Goal: Information Seeking & Learning: Learn about a topic

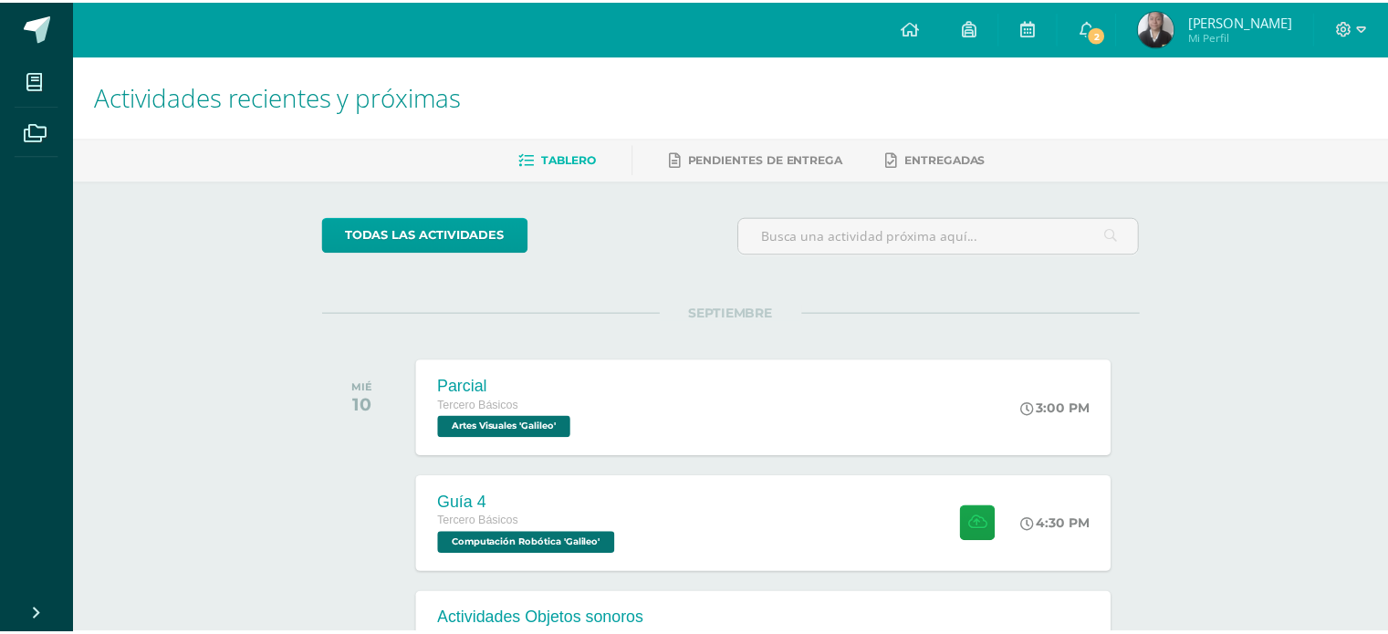
scroll to position [91, 0]
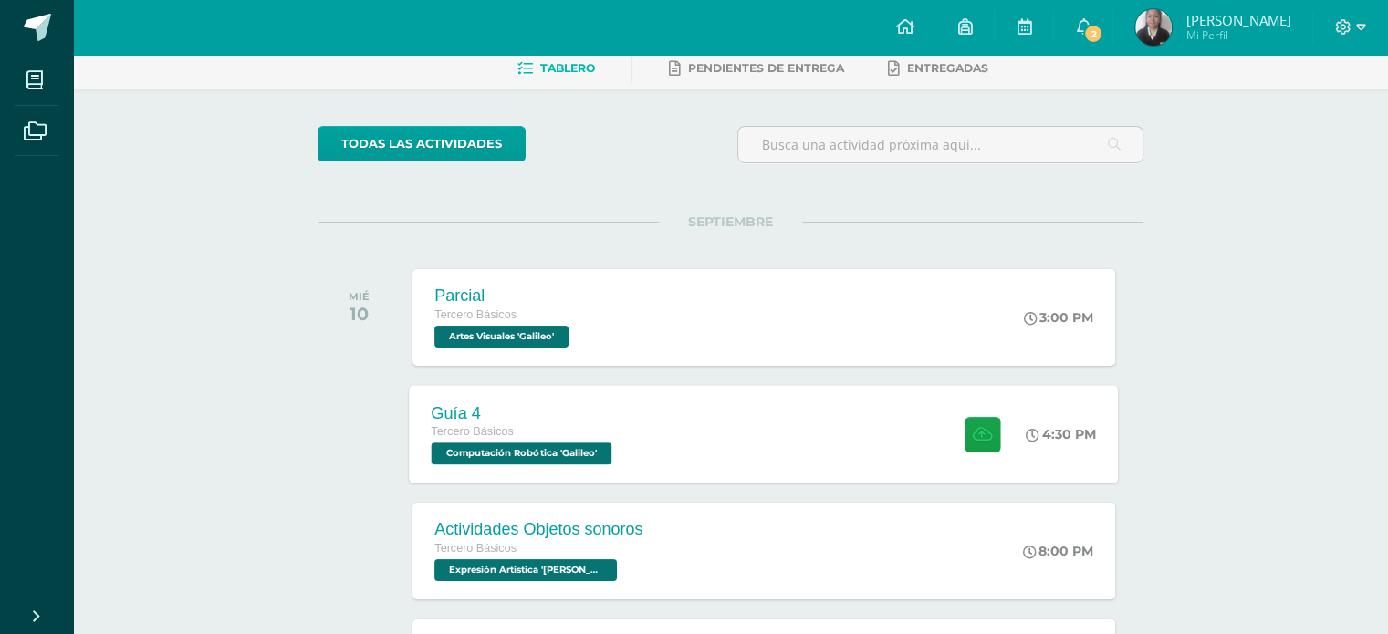
click at [475, 456] on span "Computación Robótica 'Galileo'" at bounding box center [522, 454] width 181 height 22
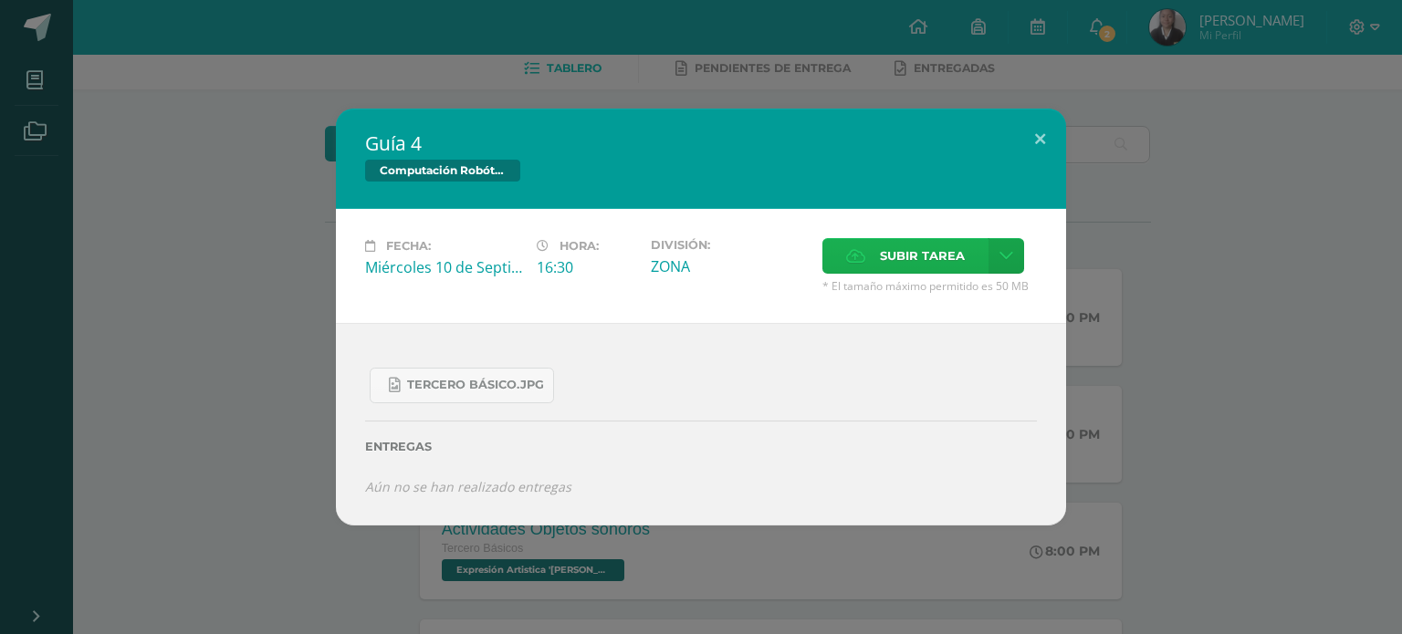
click at [858, 251] on icon at bounding box center [855, 256] width 19 height 12
click at [0, 0] on input "Subir tarea" at bounding box center [0, 0] width 0 height 0
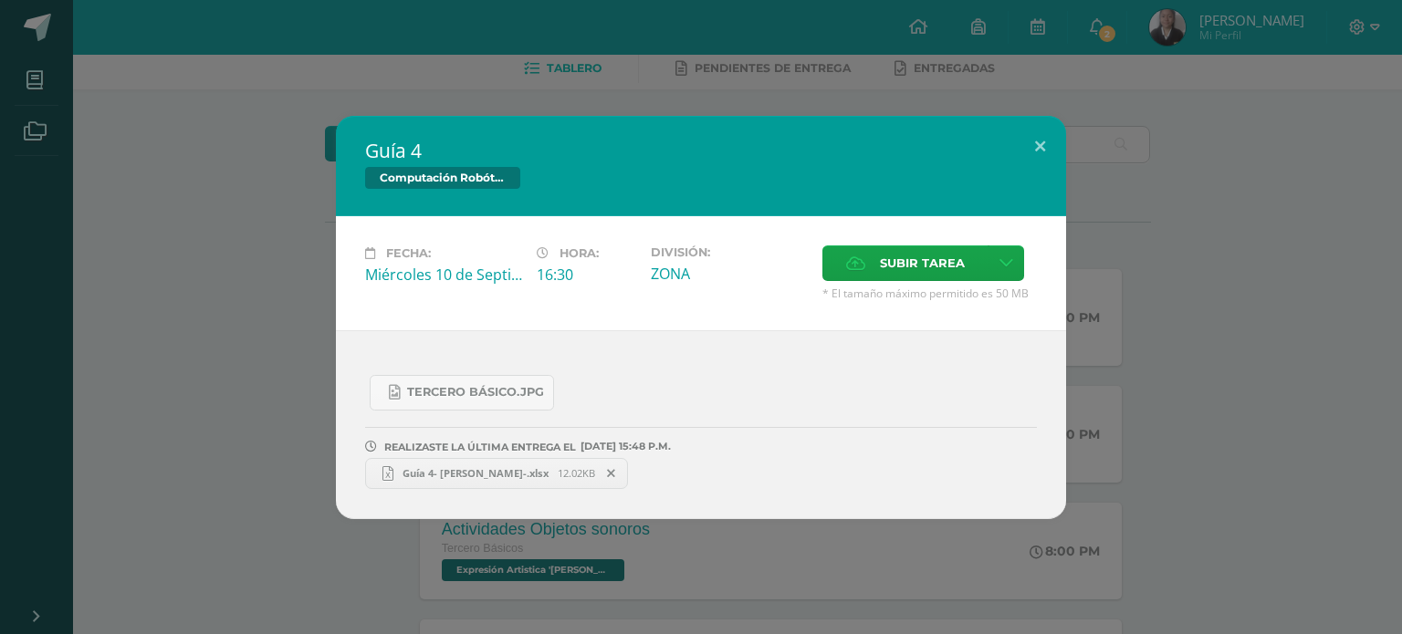
click at [1274, 76] on div "Guía 4 Computación Robótica Fecha: [DATE] Hora: 16:30 División: Subir tarea" at bounding box center [701, 317] width 1402 height 634
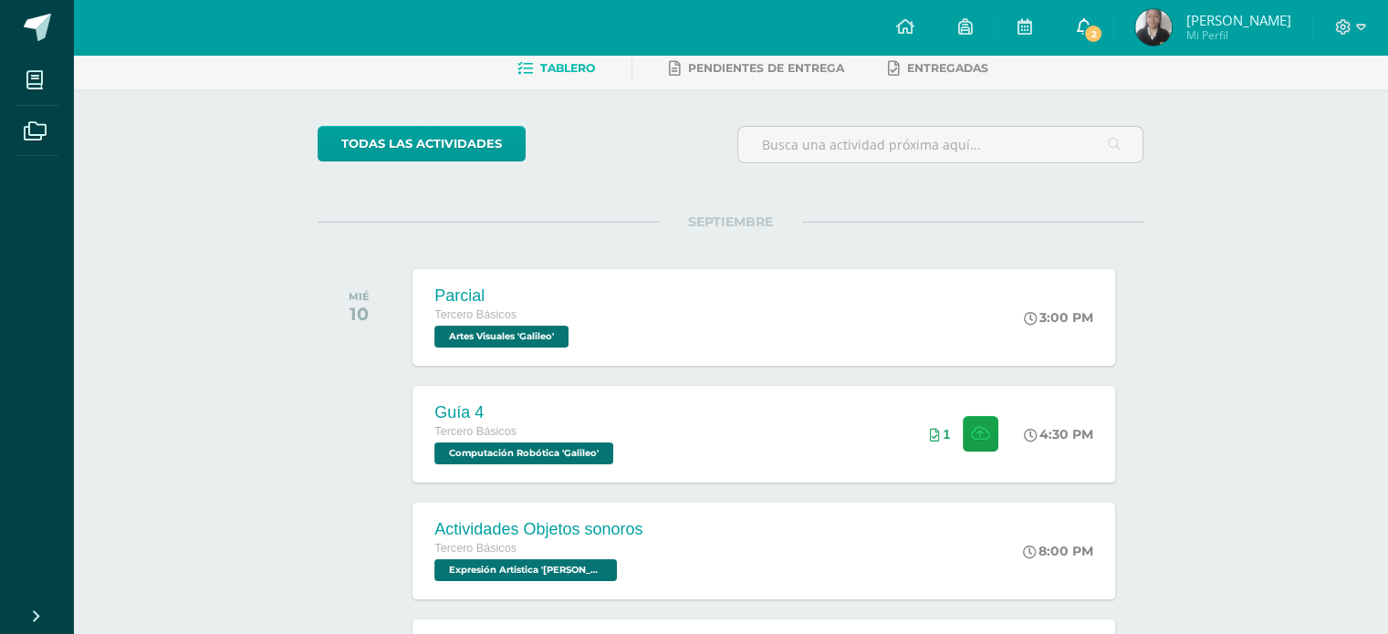
click at [1104, 24] on span "2" at bounding box center [1093, 34] width 20 height 20
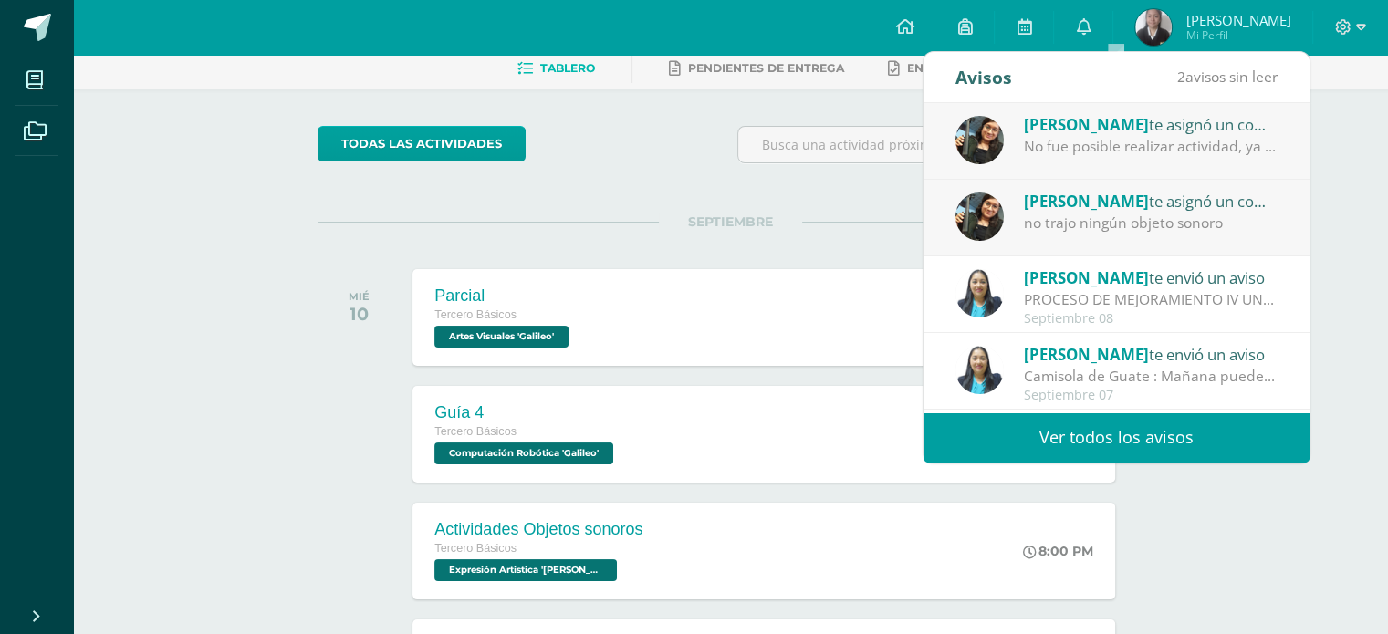
click at [1165, 161] on div "[PERSON_NAME] te asignó un comentario en 'Actividades Objetos sonoros' para 'Ex…" at bounding box center [1117, 141] width 386 height 77
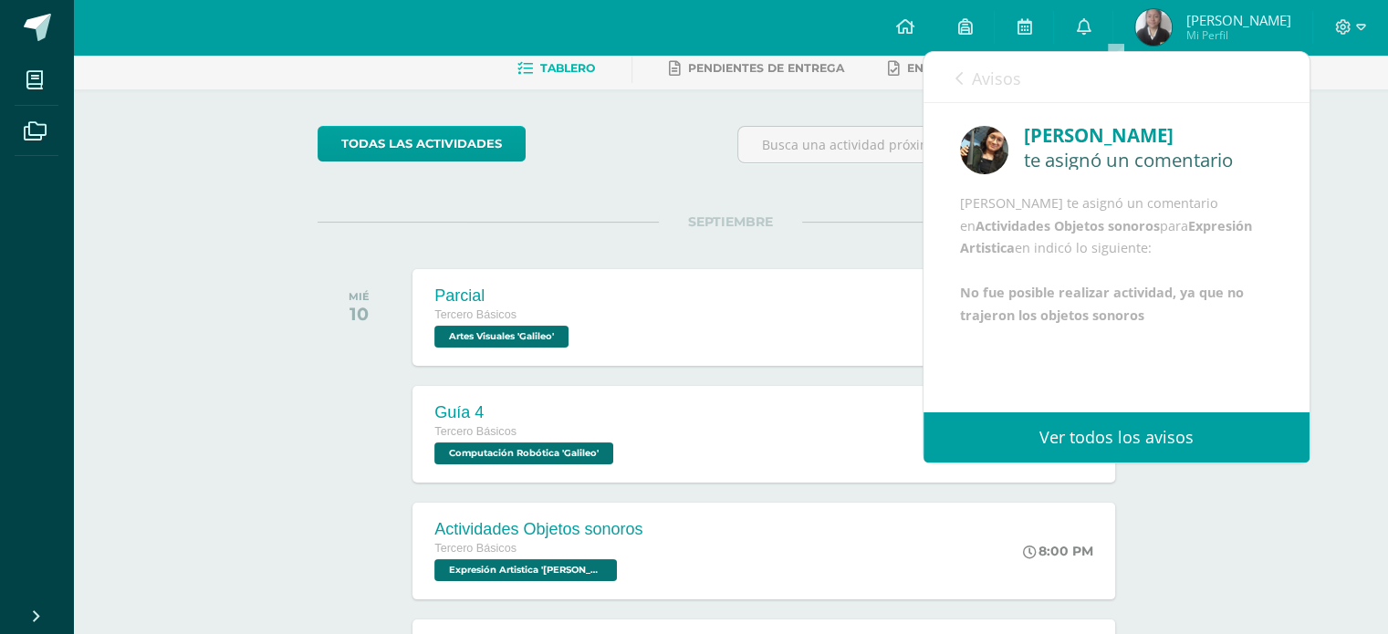
scroll to position [183, 0]
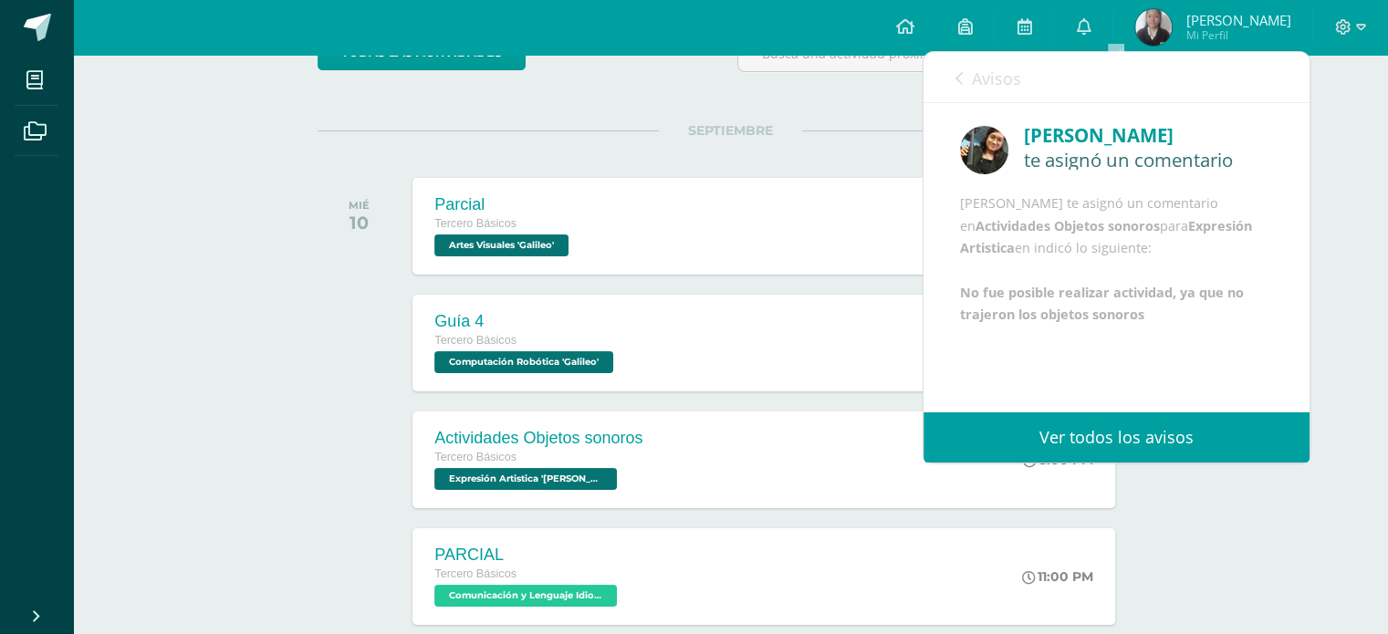
click at [960, 83] on icon at bounding box center [959, 78] width 7 height 15
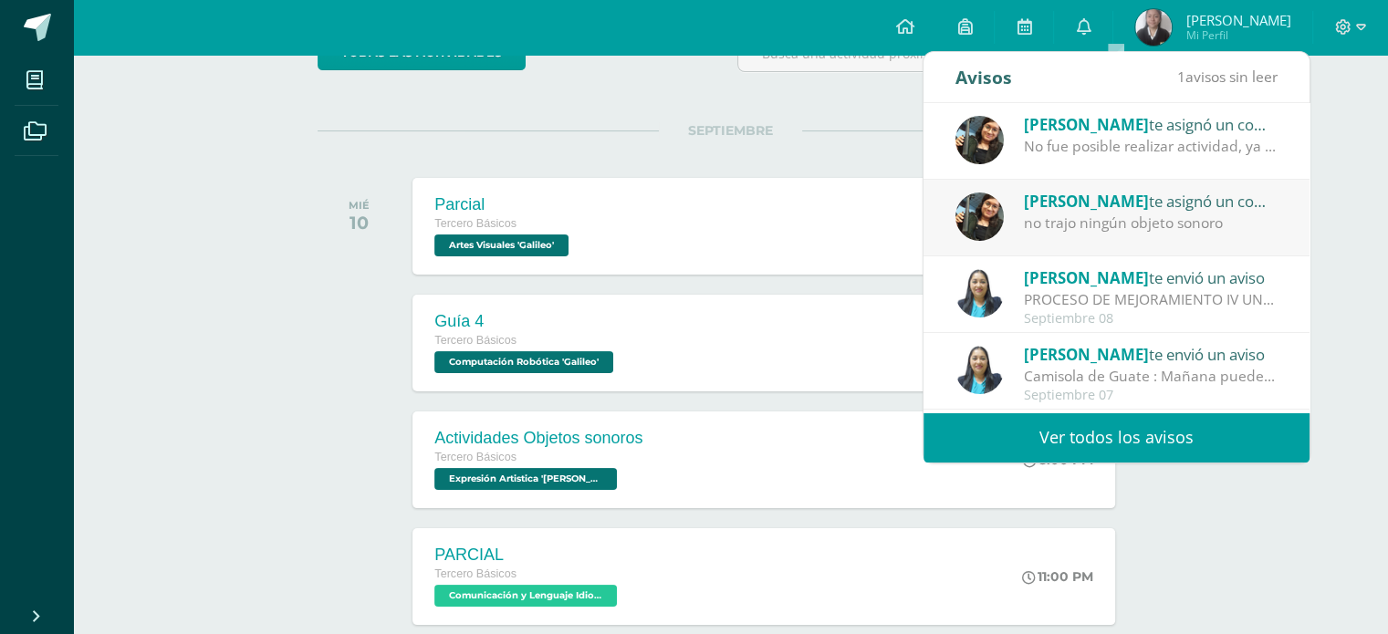
click at [1074, 220] on div "no trajo ningún objeto sonoro" at bounding box center [1151, 223] width 254 height 21
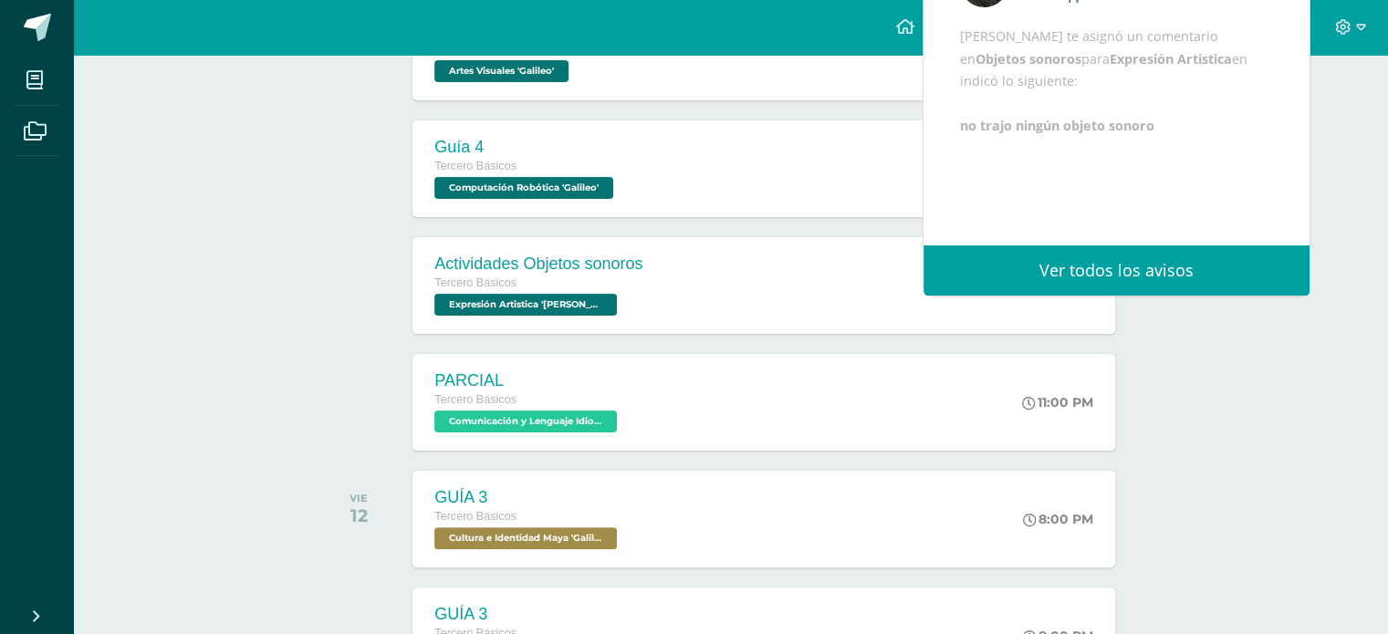
scroll to position [456, 0]
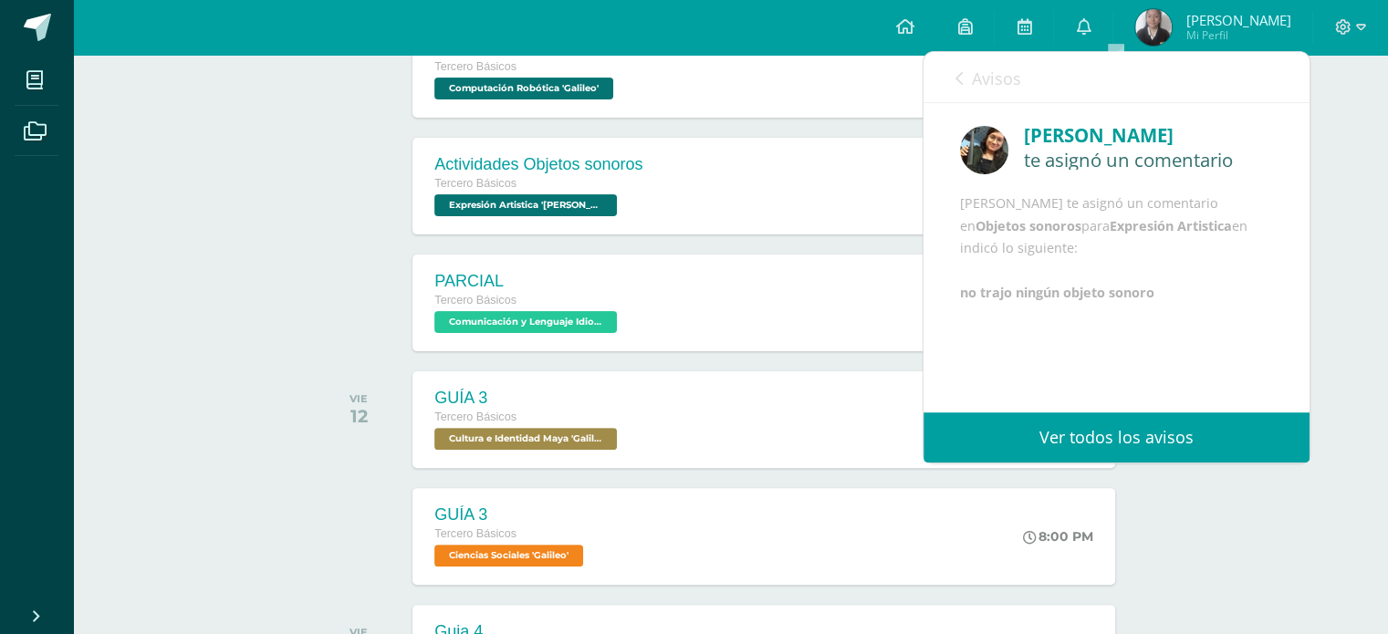
click at [958, 72] on icon at bounding box center [959, 78] width 7 height 15
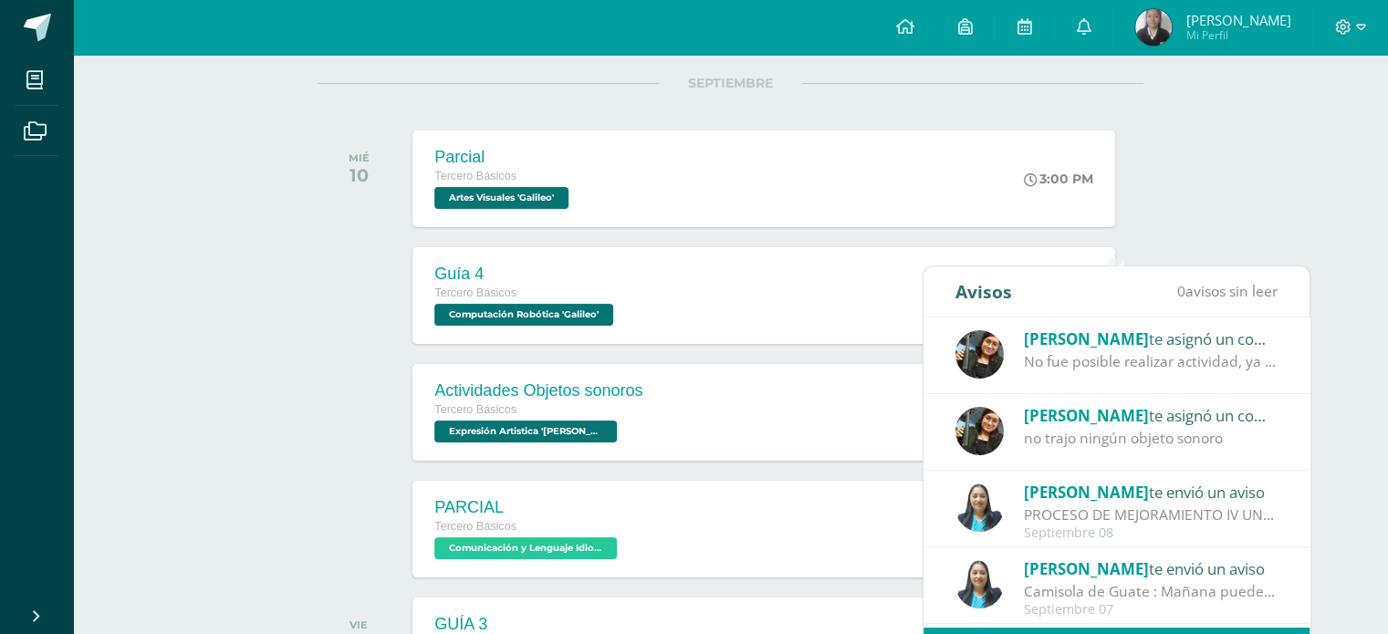
scroll to position [91, 0]
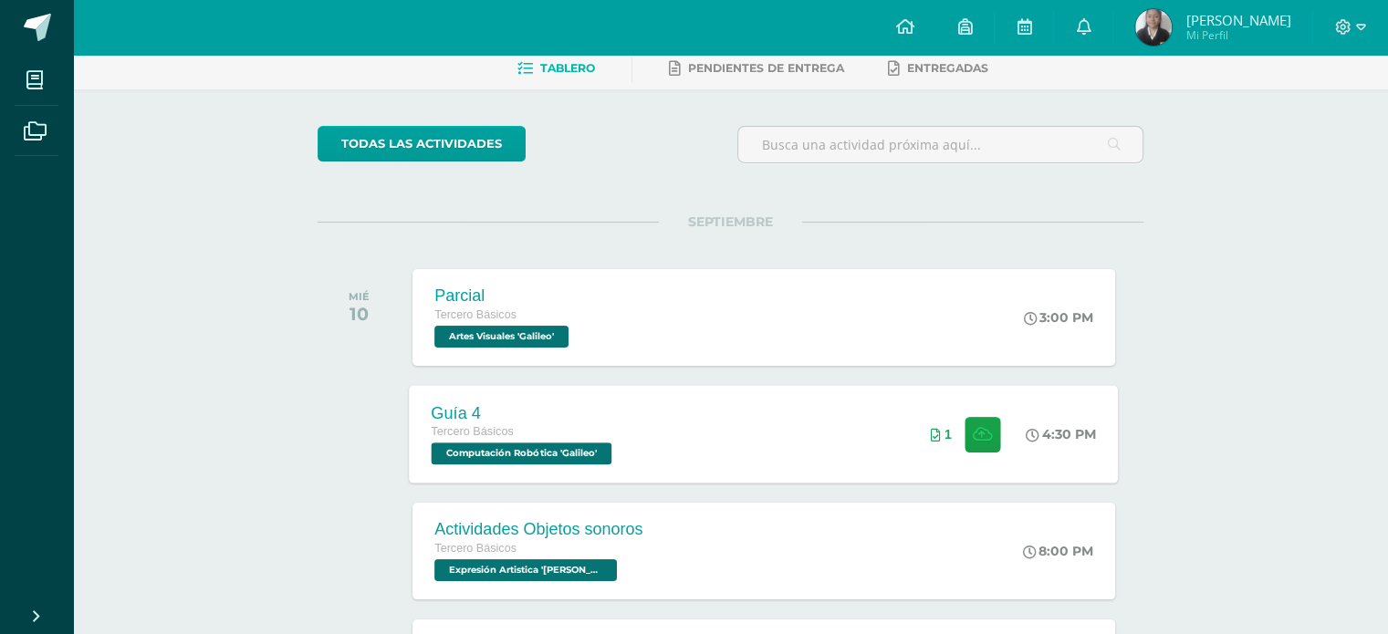
click at [544, 452] on span "Computación Robótica 'Galileo'" at bounding box center [522, 454] width 181 height 22
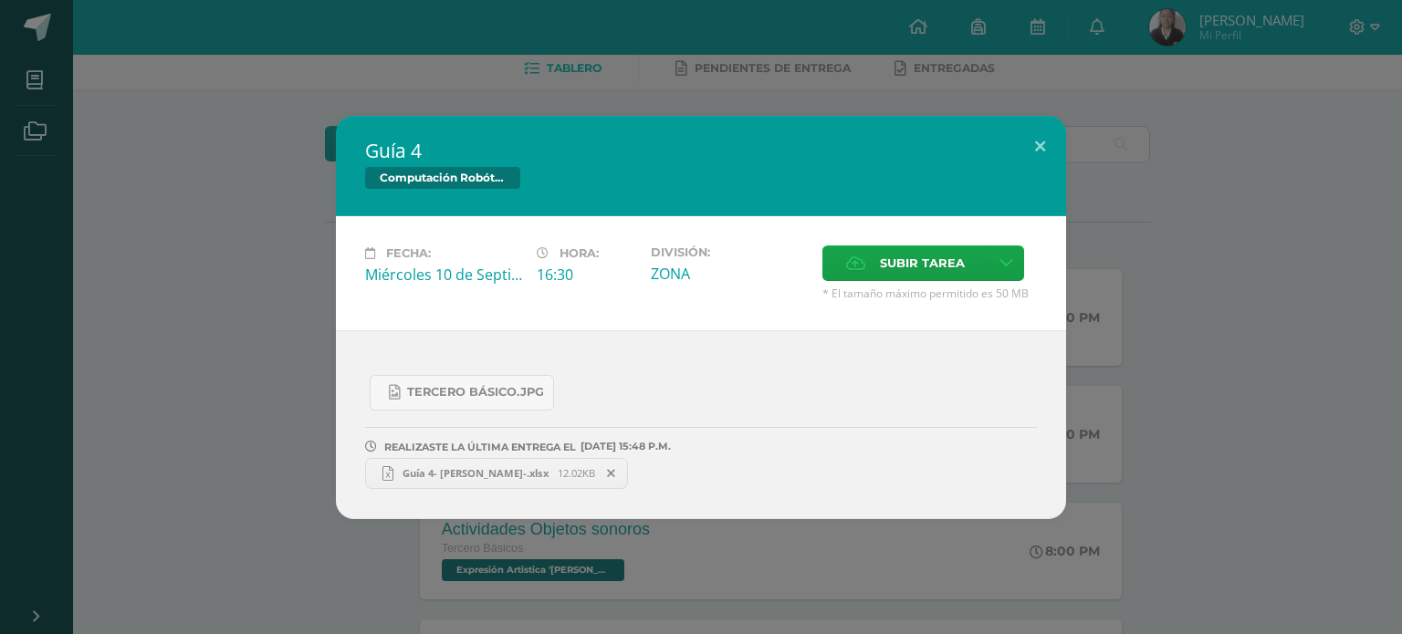
click at [247, 321] on div "Guía 4 Computación Robótica Fecha: [DATE] Hora: 16:30 División: Subir tarea" at bounding box center [700, 317] width 1387 height 403
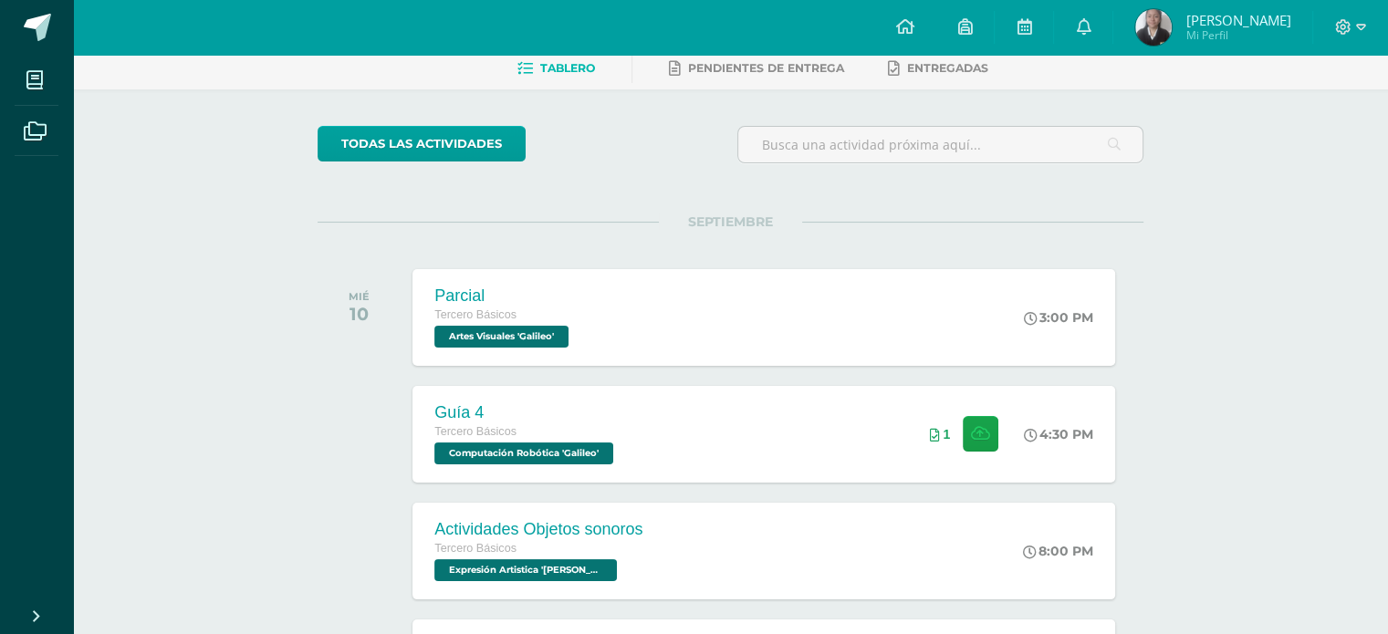
scroll to position [91, 0]
click at [629, 463] on div "Guía 4 Tercero Básicos Computación Robótica 'Galileo'" at bounding box center [524, 434] width 229 height 98
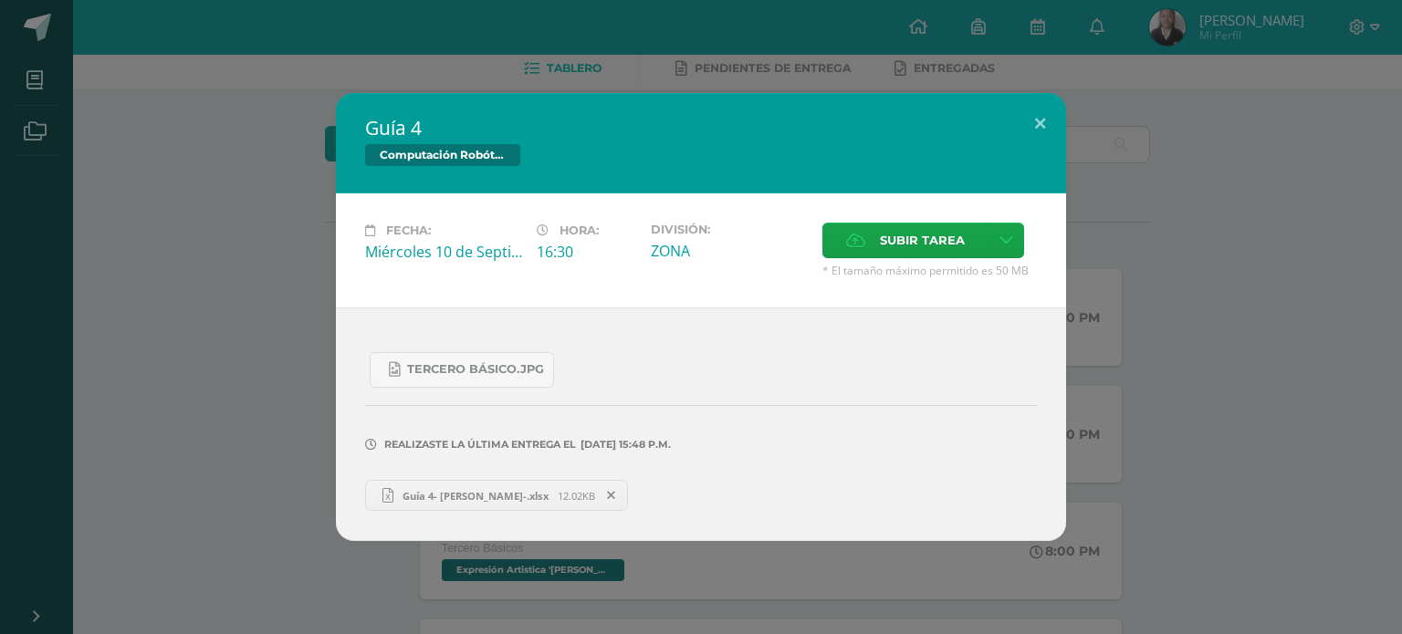
click at [1052, 277] on div "Fecha: Miércoles 10 de Septiembre Hora: 16:30 División: ZONA Subir tarea" at bounding box center [701, 251] width 730 height 114
click at [1191, 203] on div "Guía 4 Computación Robótica Fecha: [DATE] Hora: 16:30 División: Subir tarea" at bounding box center [700, 317] width 1387 height 448
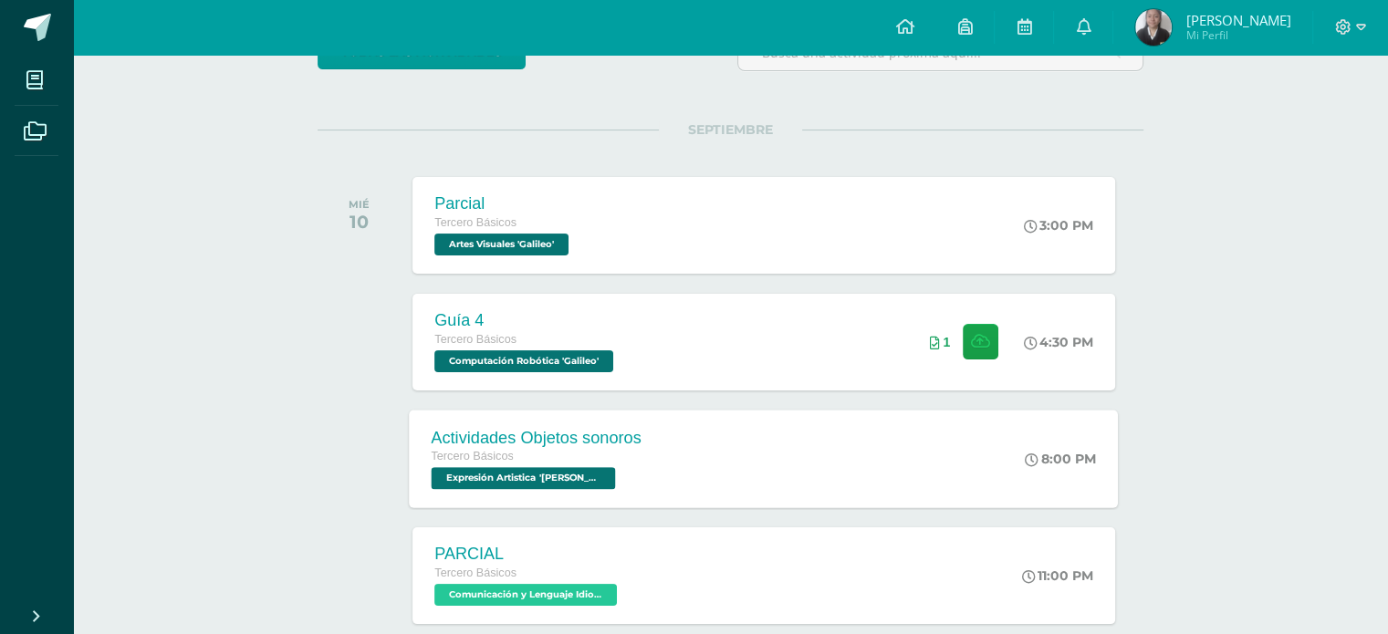
scroll to position [274, 0]
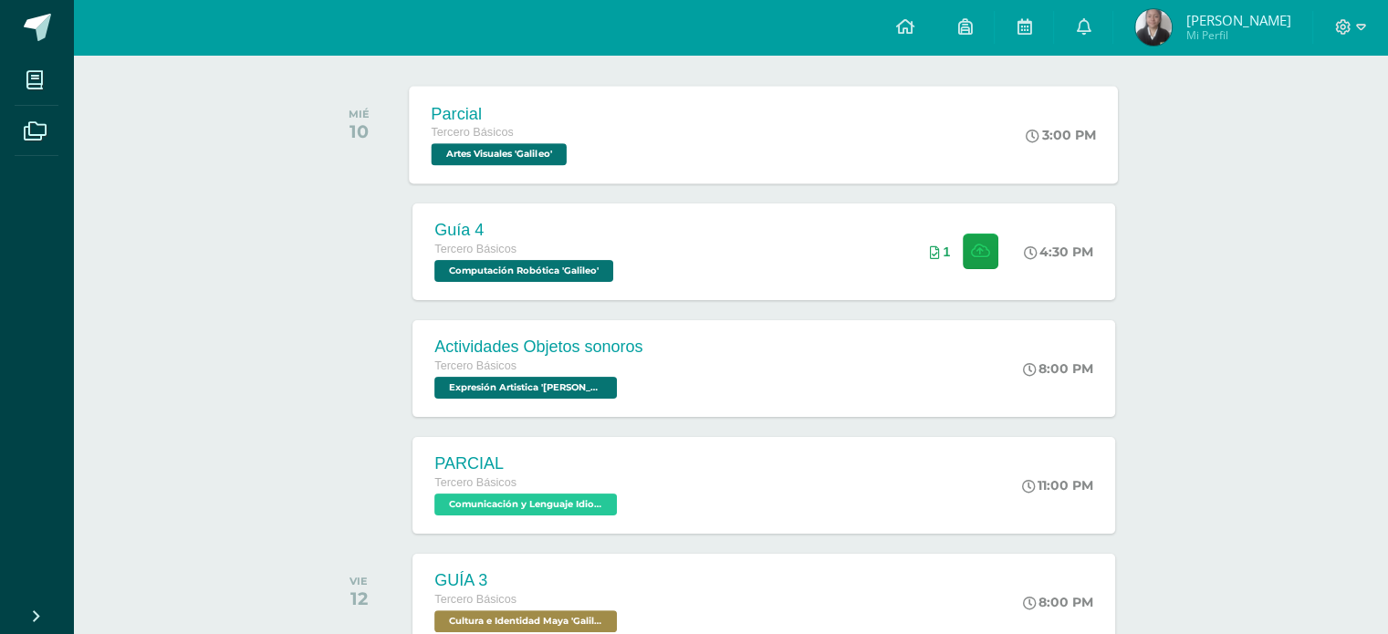
click at [567, 162] on span "Artes Visuales 'Galileo'" at bounding box center [499, 154] width 135 height 22
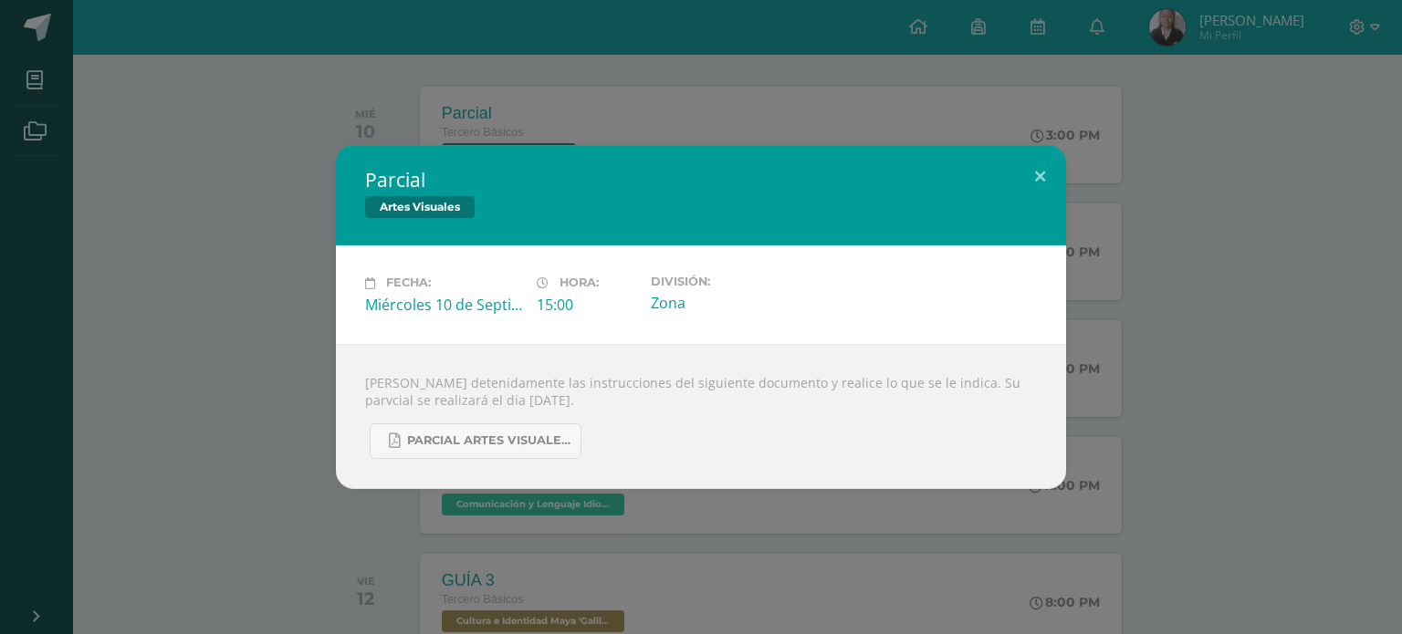
click at [260, 394] on div "Parcial Artes Visuales Fecha: Miércoles 10 de Septiembre Hora: 15:00 División: …" at bounding box center [700, 316] width 1387 height 343
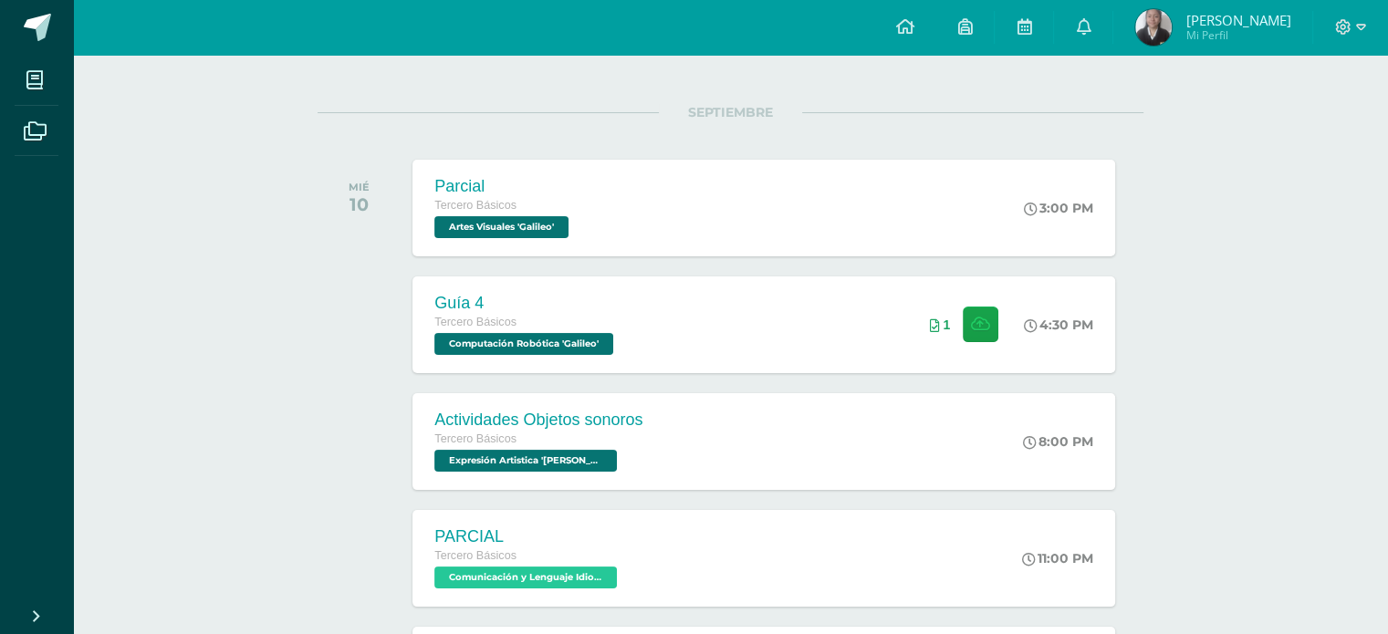
scroll to position [0, 0]
